Goal: Transaction & Acquisition: Book appointment/travel/reservation

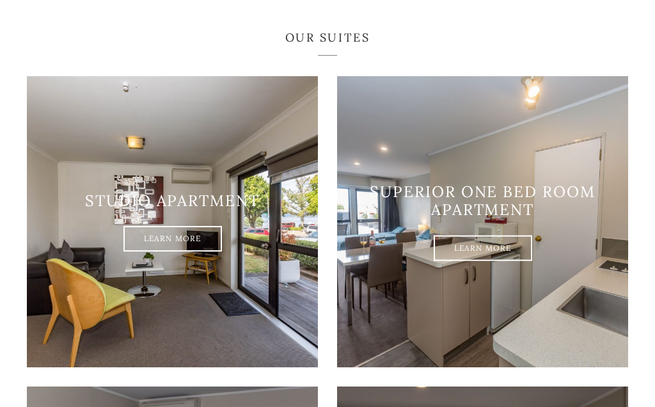
scroll to position [651, 0]
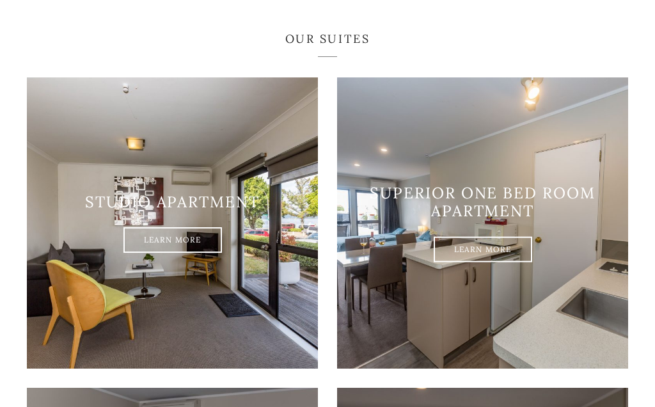
click at [496, 237] on link "Learn More" at bounding box center [483, 250] width 99 height 26
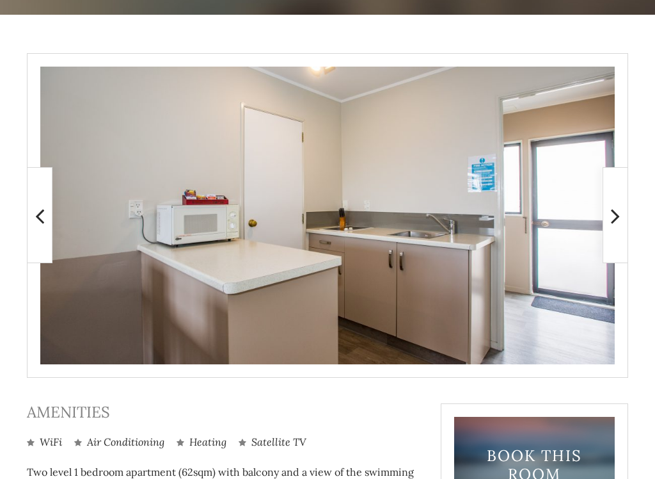
scroll to position [222, 0]
click at [612, 217] on icon at bounding box center [615, 216] width 9 height 26
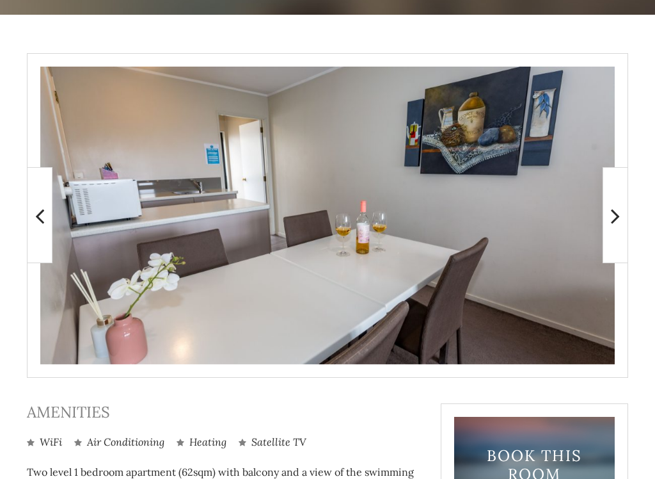
click at [616, 218] on icon at bounding box center [615, 216] width 9 height 26
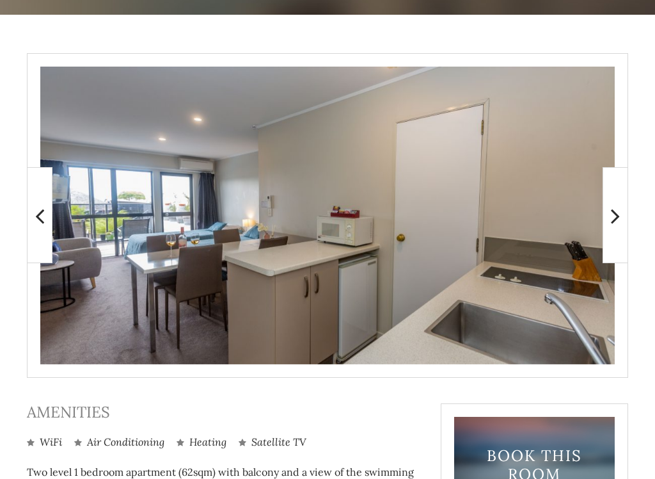
click at [612, 216] on icon at bounding box center [615, 216] width 9 height 26
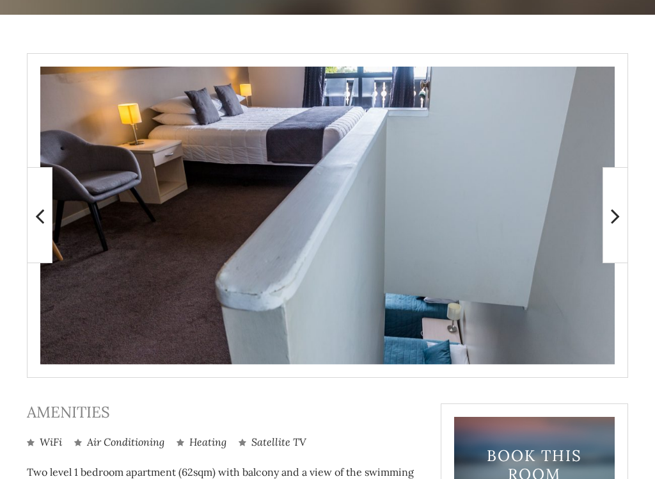
click at [610, 216] on span at bounding box center [616, 215] width 26 height 96
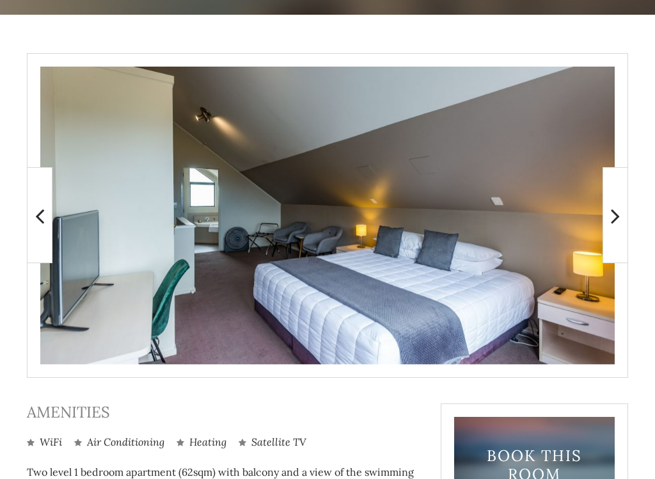
click at [609, 221] on span at bounding box center [616, 215] width 26 height 96
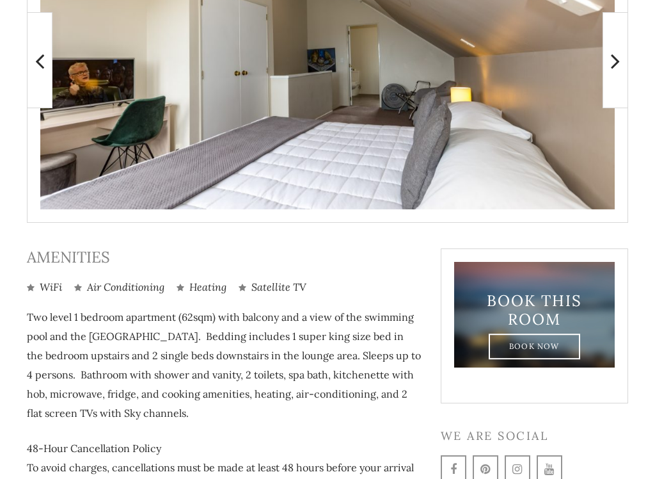
scroll to position [377, 0]
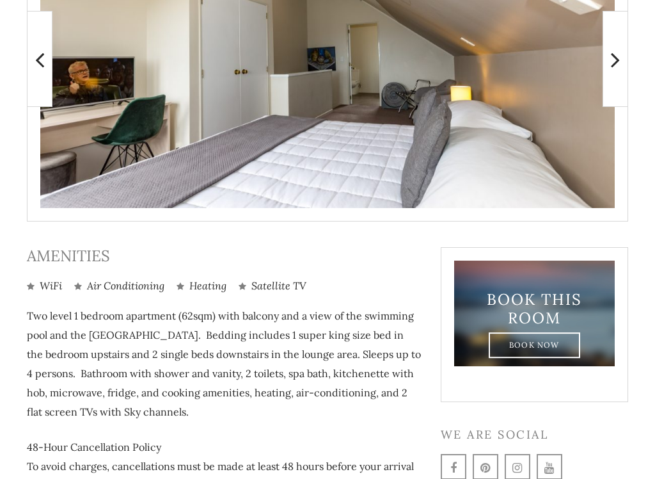
click at [550, 344] on link "Book Now" at bounding box center [534, 346] width 91 height 26
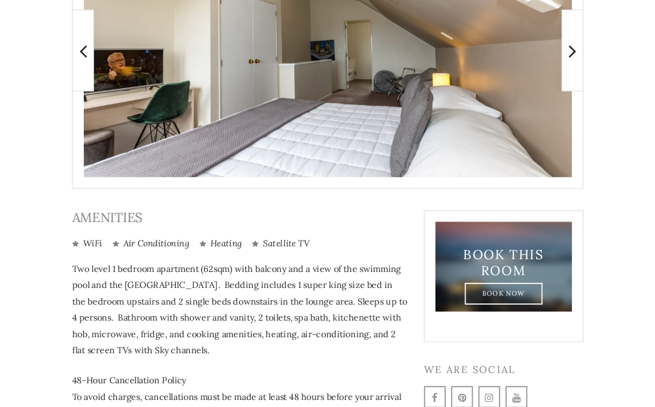
scroll to position [414, 0]
